Goal: Manage account settings

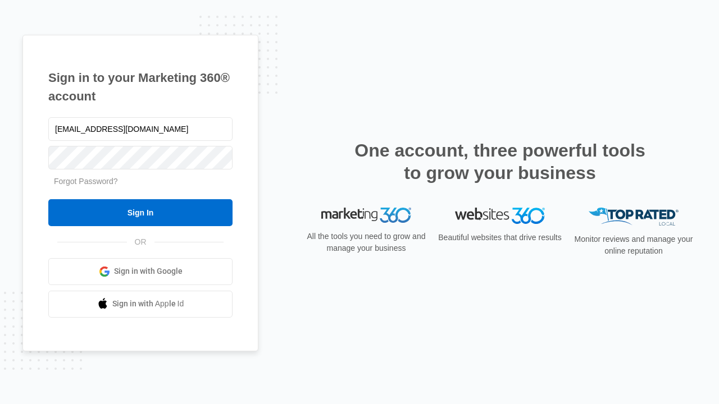
type input "[EMAIL_ADDRESS][DOMAIN_NAME]"
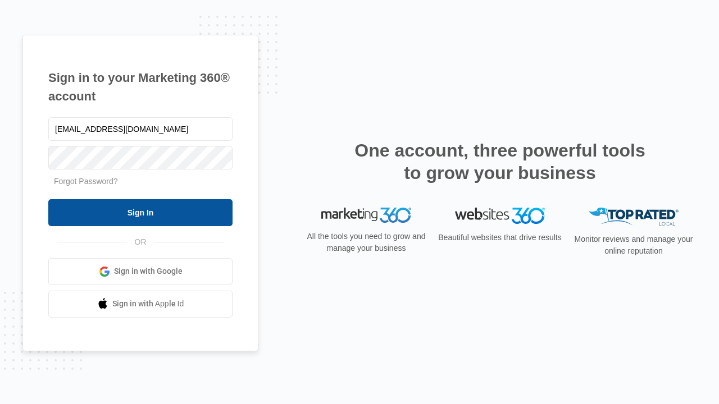
click at [140, 212] on input "Sign In" at bounding box center [140, 212] width 184 height 27
